Goal: Check status: Check status

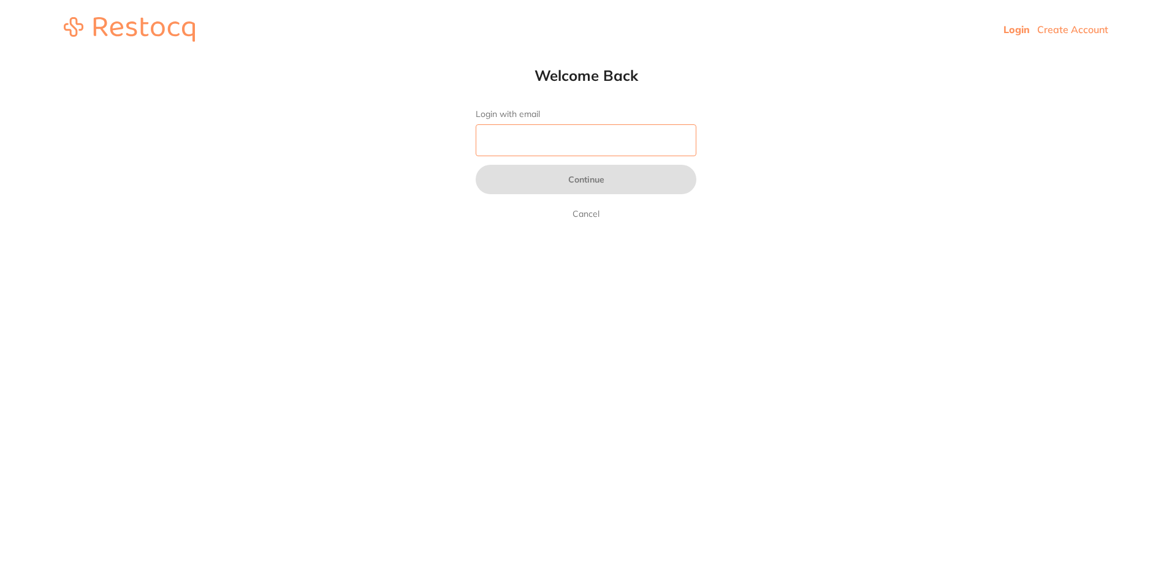
click at [574, 132] on input "Login with email" at bounding box center [585, 140] width 221 height 32
click at [561, 144] on input "Login with email" at bounding box center [585, 140] width 221 height 32
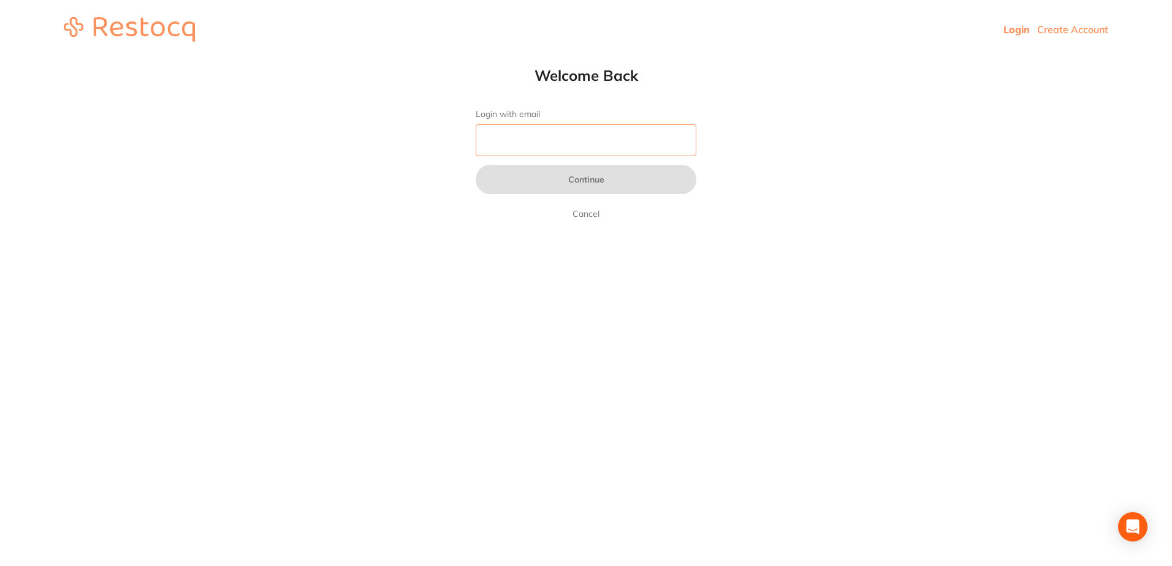
click at [561, 144] on input "Login with email" at bounding box center [585, 140] width 221 height 32
drag, startPoint x: 561, startPoint y: 144, endPoint x: 482, endPoint y: 7, distance: 157.6
click at [540, 94] on div "Welcome Back Login with email Continue Cancel" at bounding box center [586, 143] width 270 height 155
click at [539, 126] on input "Login with email" at bounding box center [585, 140] width 221 height 32
click at [542, 132] on input "Login with email" at bounding box center [585, 140] width 221 height 32
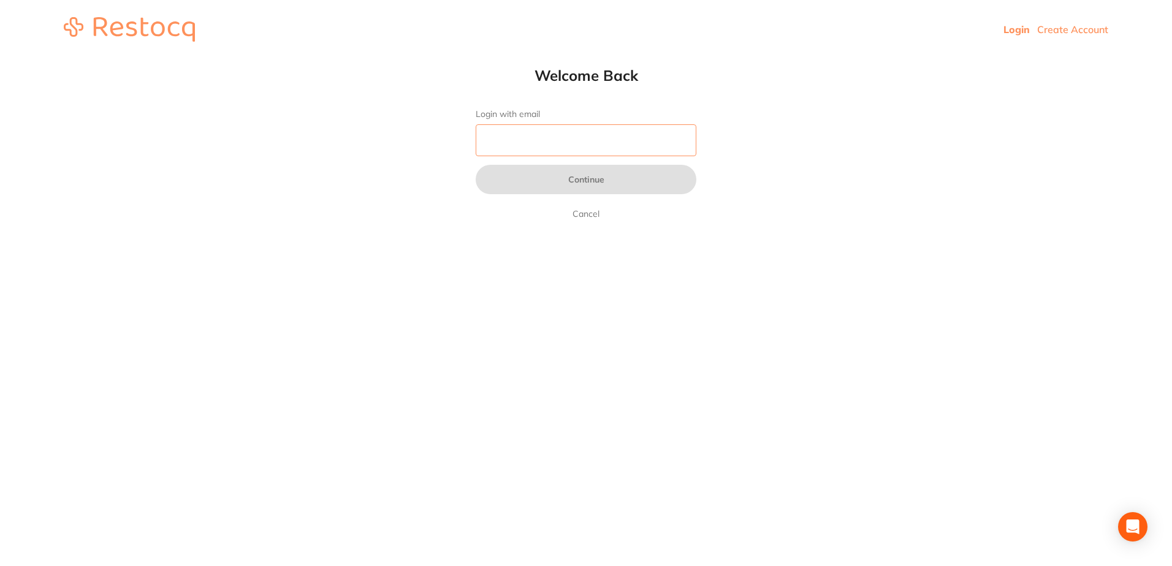
click at [542, 132] on input "Login with email" at bounding box center [585, 140] width 221 height 32
paste input "[EMAIL_ADDRESS][DOMAIN_NAME]"
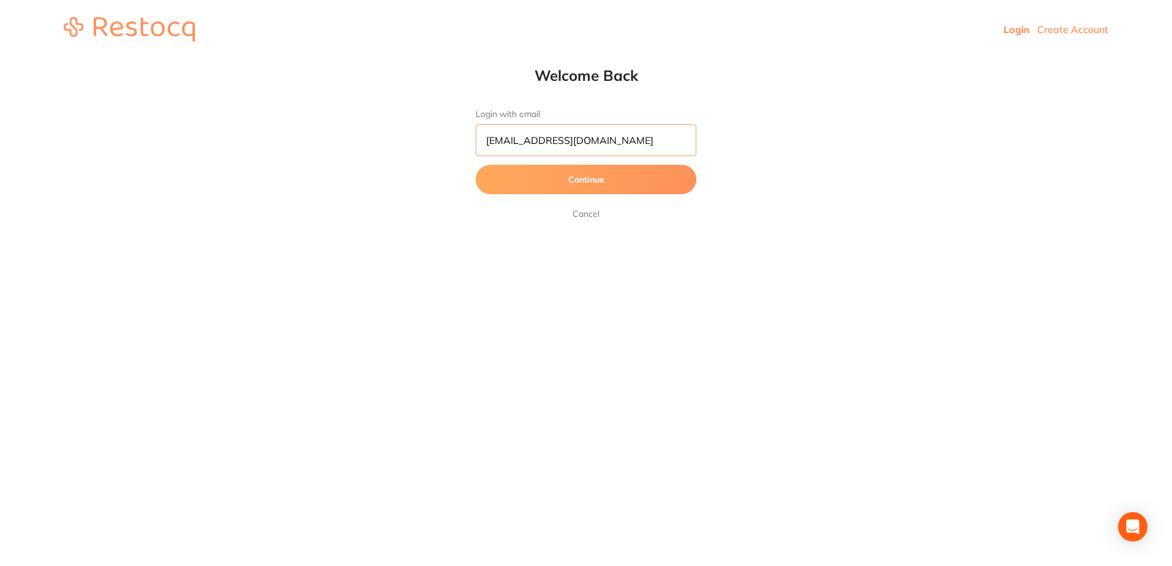
type input "[EMAIL_ADDRESS][DOMAIN_NAME]"
click at [545, 185] on button "Continue" at bounding box center [585, 179] width 221 height 29
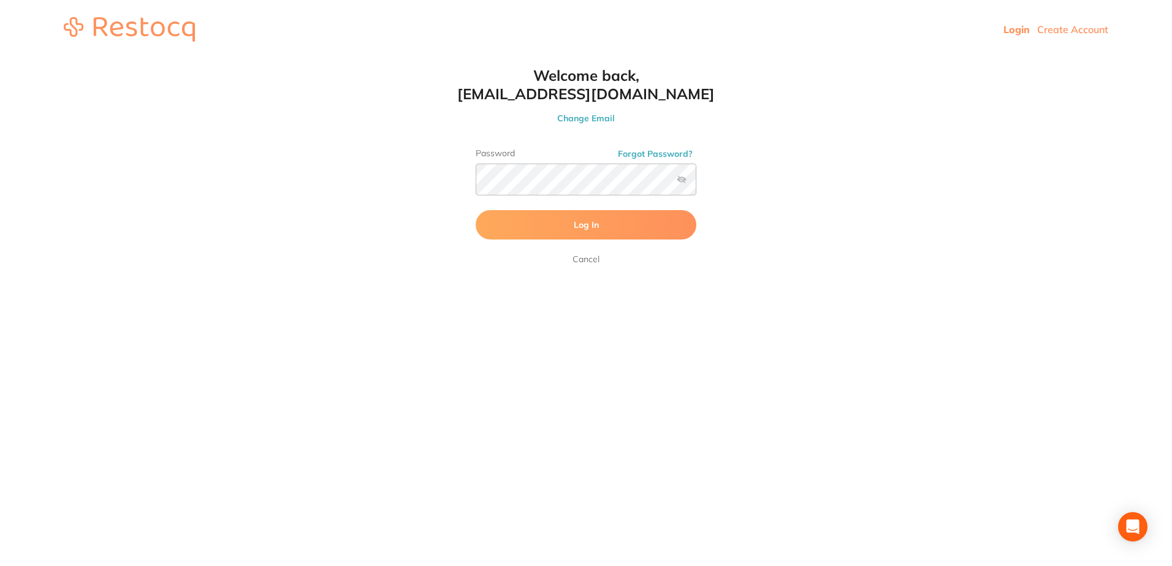
click at [545, 218] on button "Log In" at bounding box center [585, 224] width 221 height 29
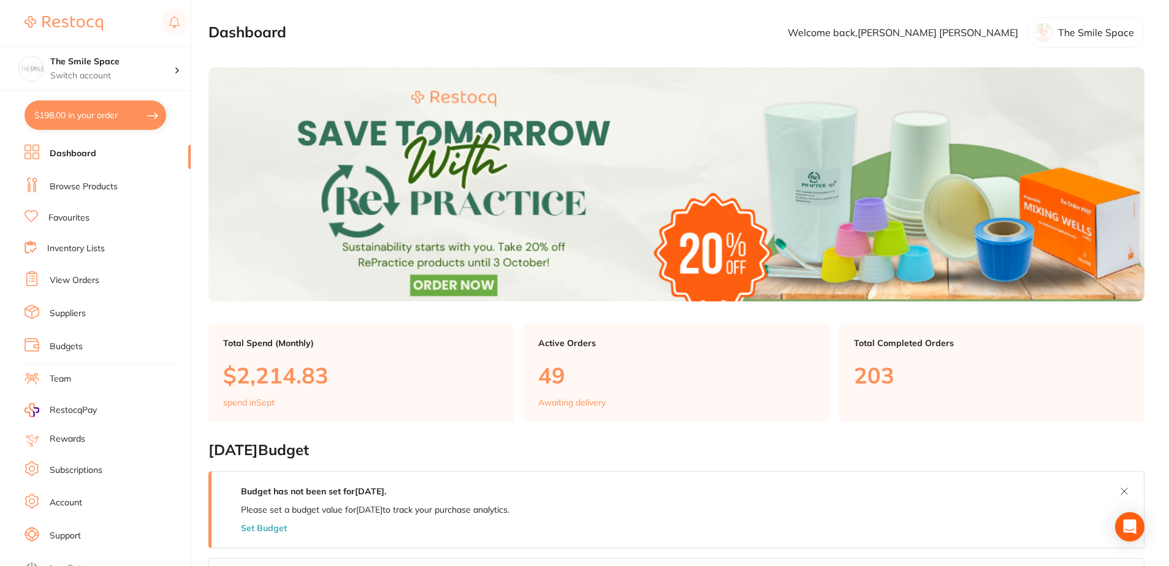
click at [86, 287] on li "View Orders" at bounding box center [108, 280] width 166 height 18
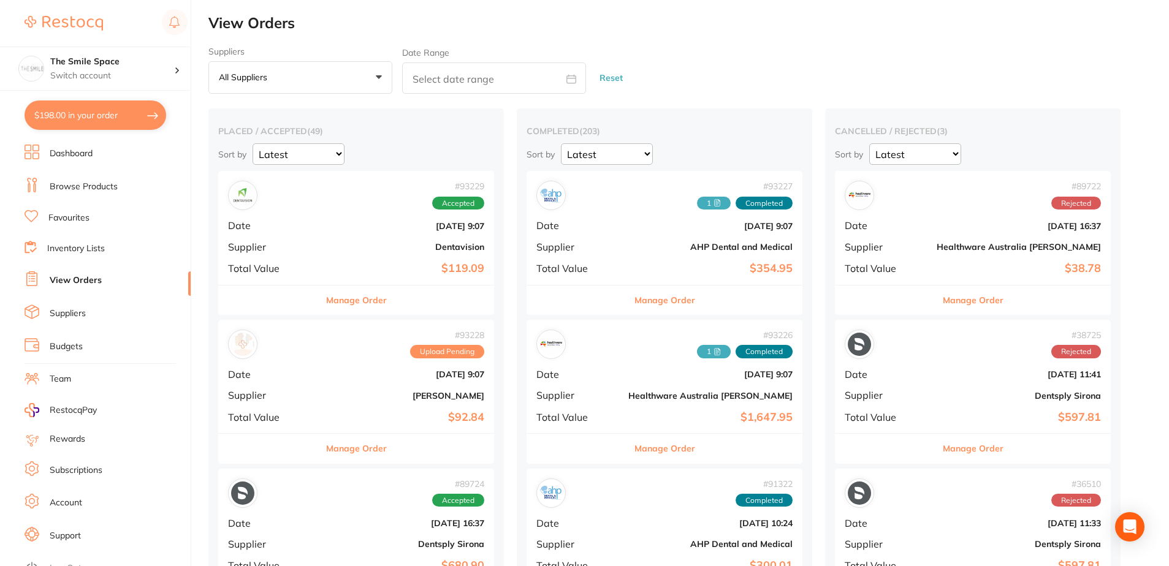
click at [293, 70] on button "All suppliers +0" at bounding box center [300, 77] width 184 height 33
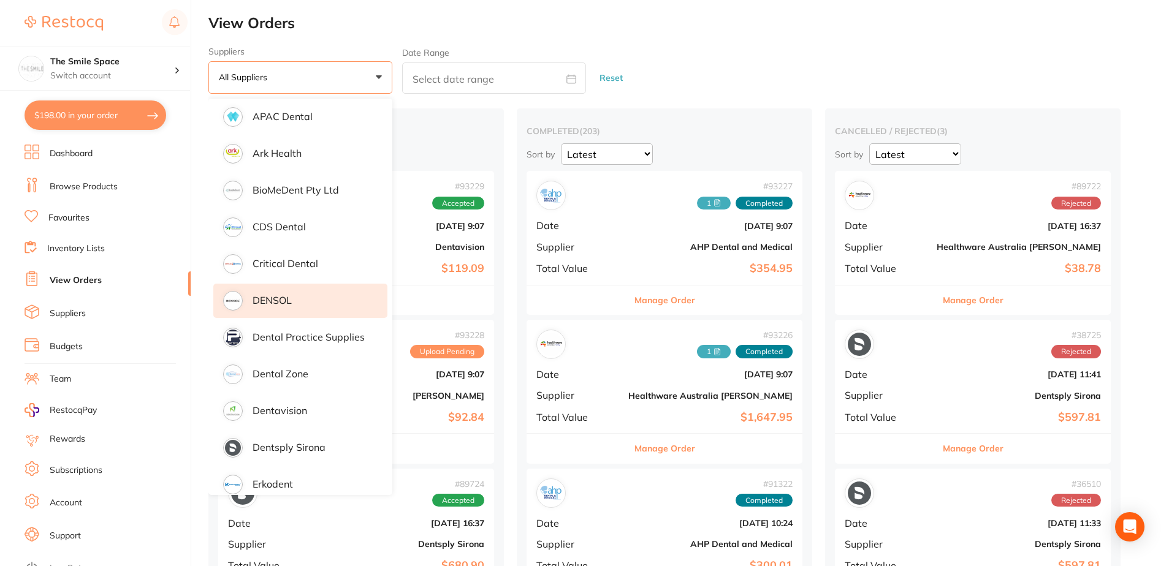
scroll to position [184, 0]
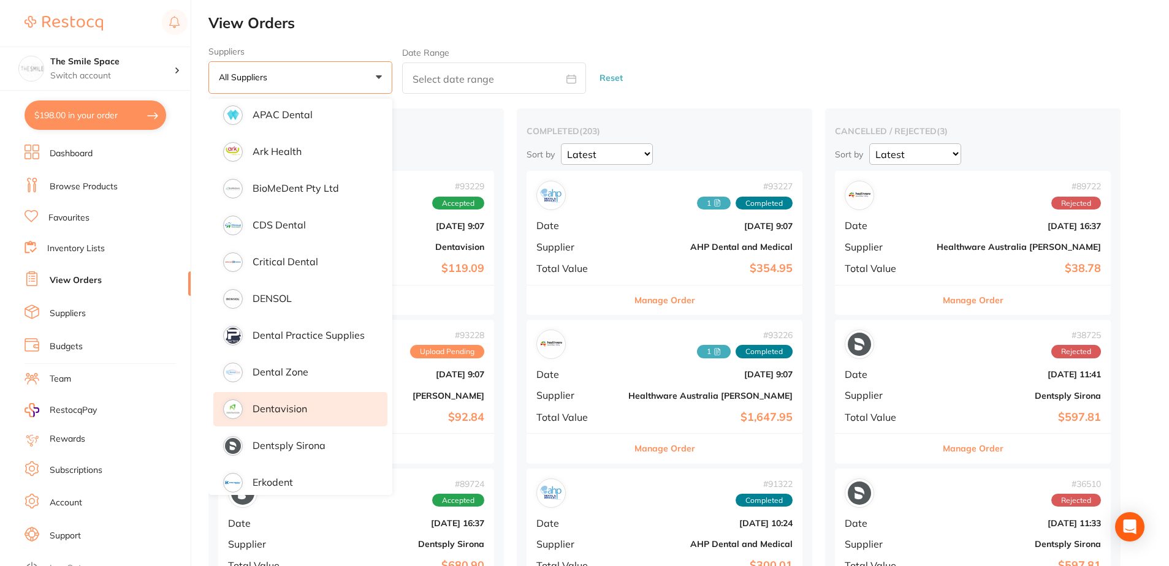
click at [320, 398] on li "Dentavision" at bounding box center [300, 409] width 174 height 34
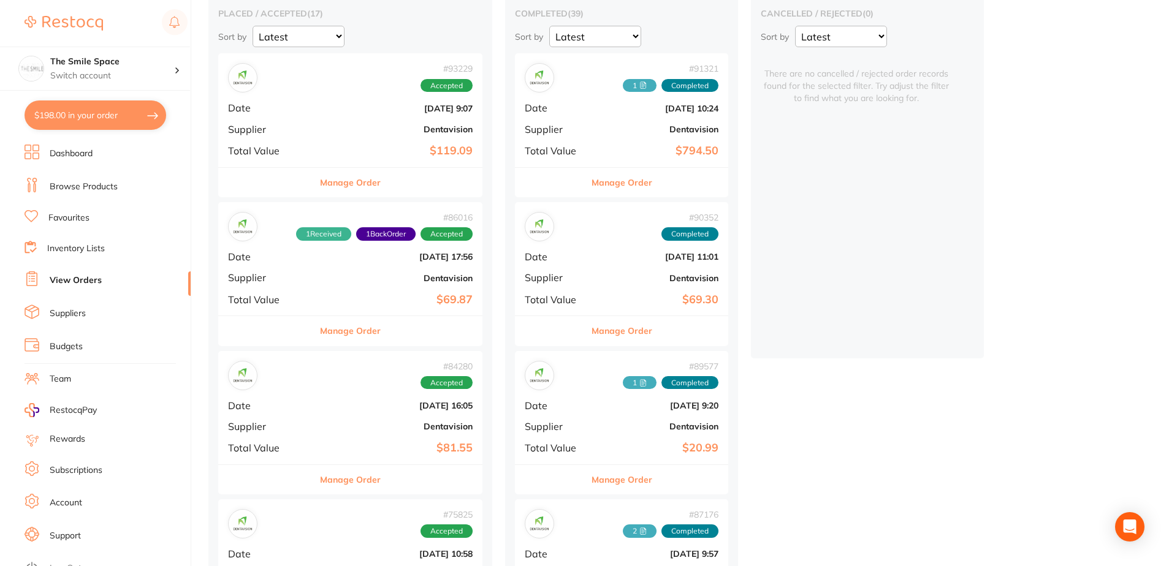
scroll to position [123, 0]
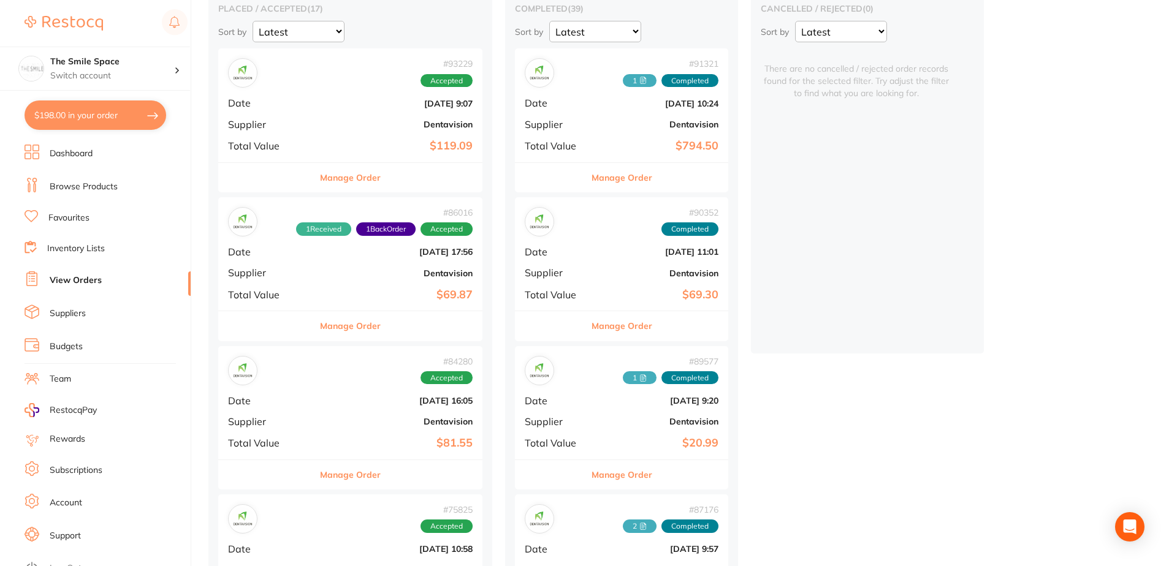
click at [402, 282] on div "# 86016 1 Received 1 Back Order Accepted Date [DATE] 17:56 Supplier Dentavision…" at bounding box center [350, 253] width 264 height 113
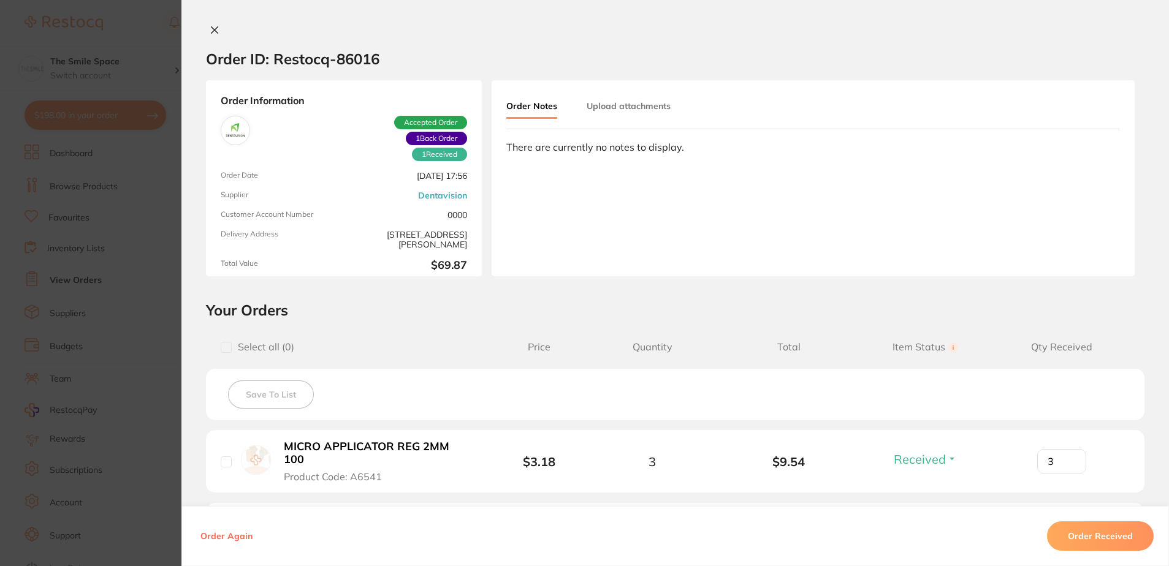
click at [210, 26] on icon at bounding box center [215, 30] width 10 height 10
